Goal: Information Seeking & Learning: Learn about a topic

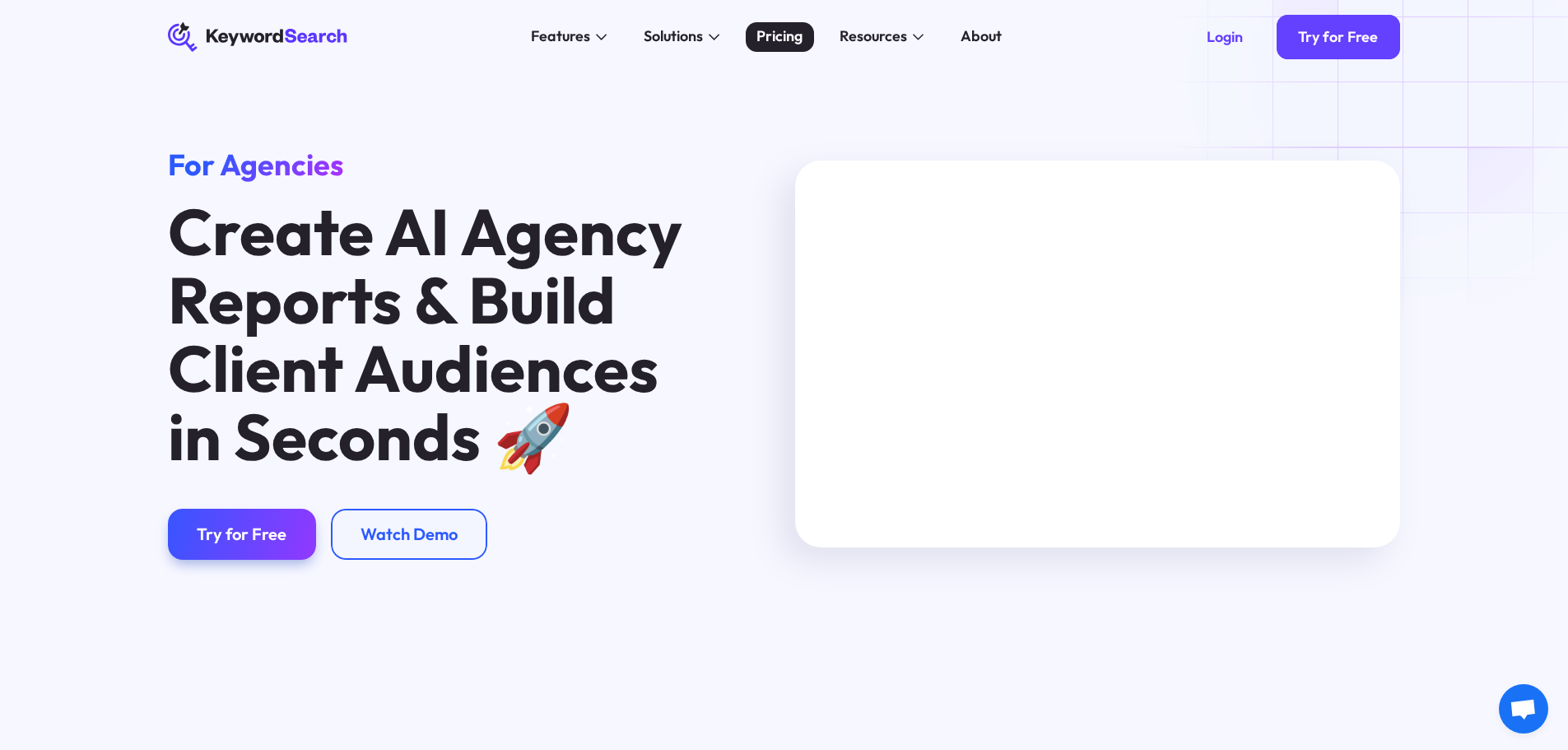
click at [786, 43] on div "Pricing" at bounding box center [779, 36] width 46 height 22
